Goal: Find contact information: Find contact information

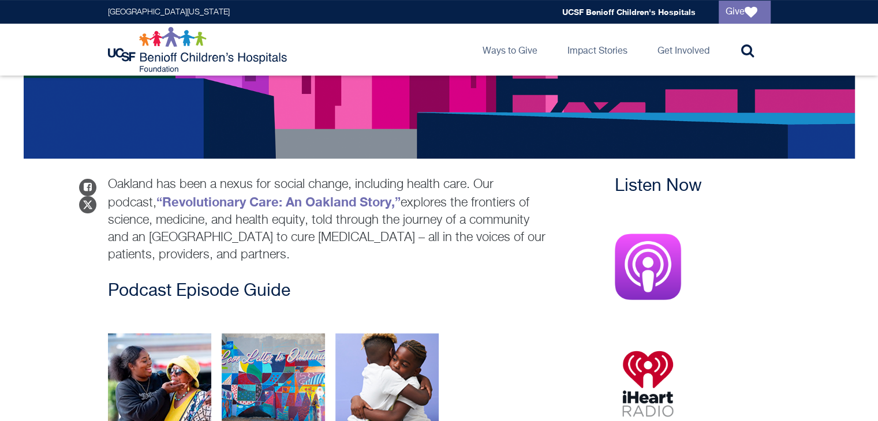
click at [278, 294] on h3 "Podcast Episode Guide" at bounding box center [330, 291] width 445 height 21
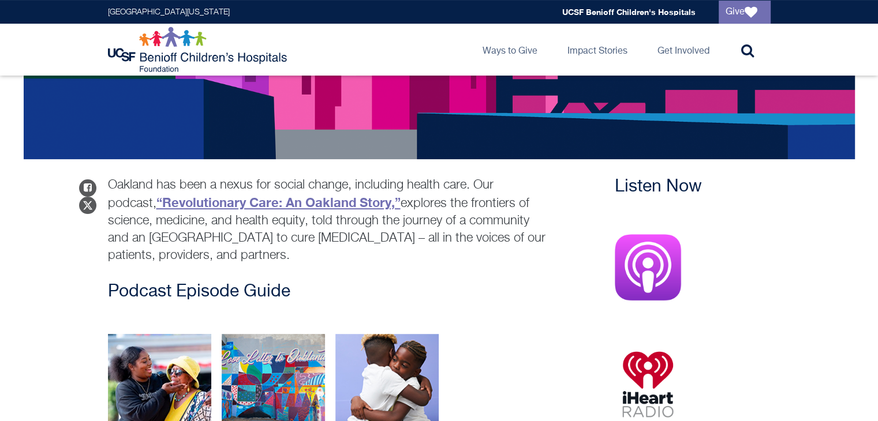
click at [276, 199] on strong "“Revolutionary Care: An Oakland Story,”" at bounding box center [278, 202] width 244 height 15
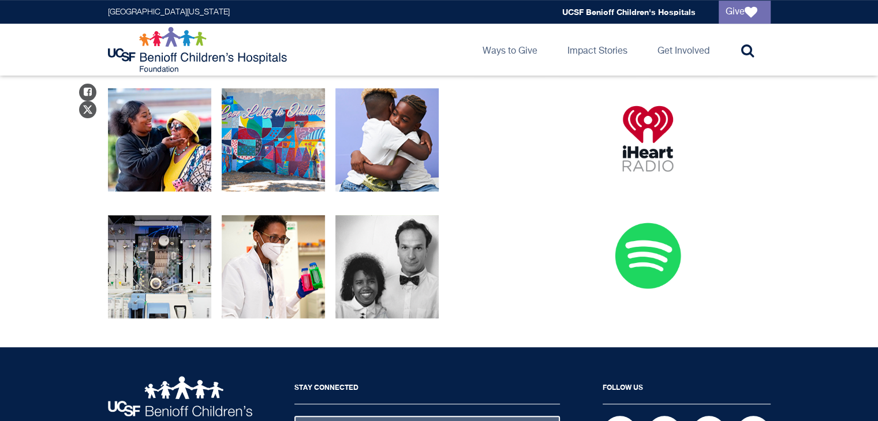
click at [663, 257] on img at bounding box center [648, 256] width 66 height 66
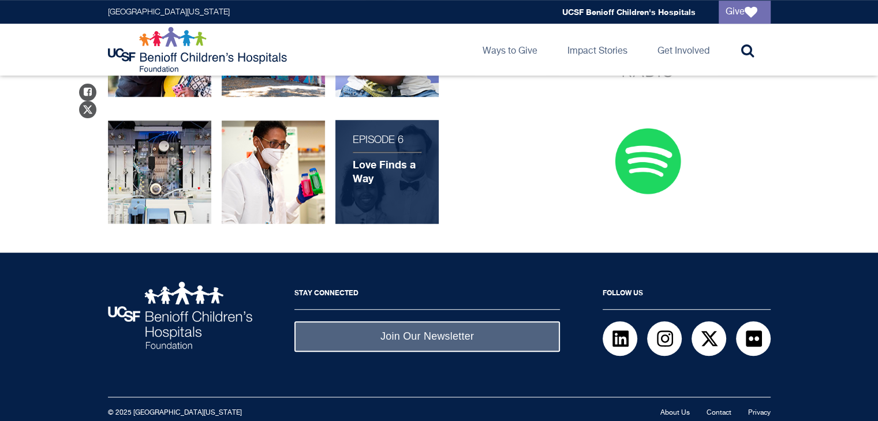
scroll to position [633, 0]
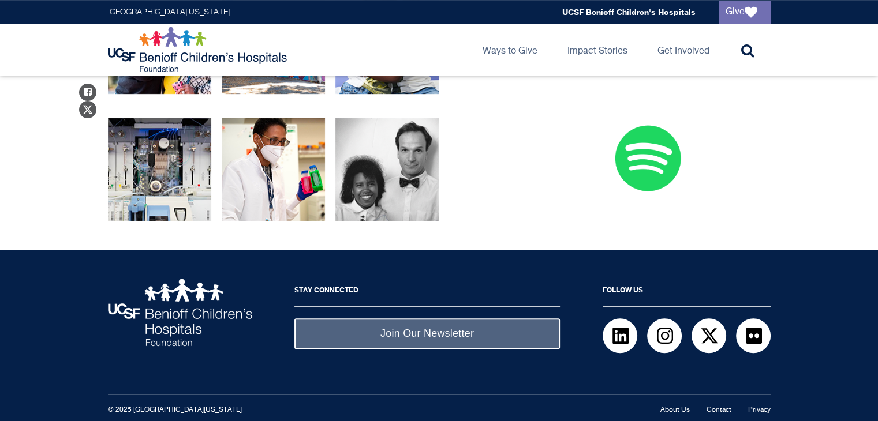
click at [732, 413] on ul "About Us Contact Privacy" at bounding box center [715, 409] width 110 height 13
click at [729, 411] on link "Contact" at bounding box center [719, 410] width 25 height 7
